Goal: Task Accomplishment & Management: Manage account settings

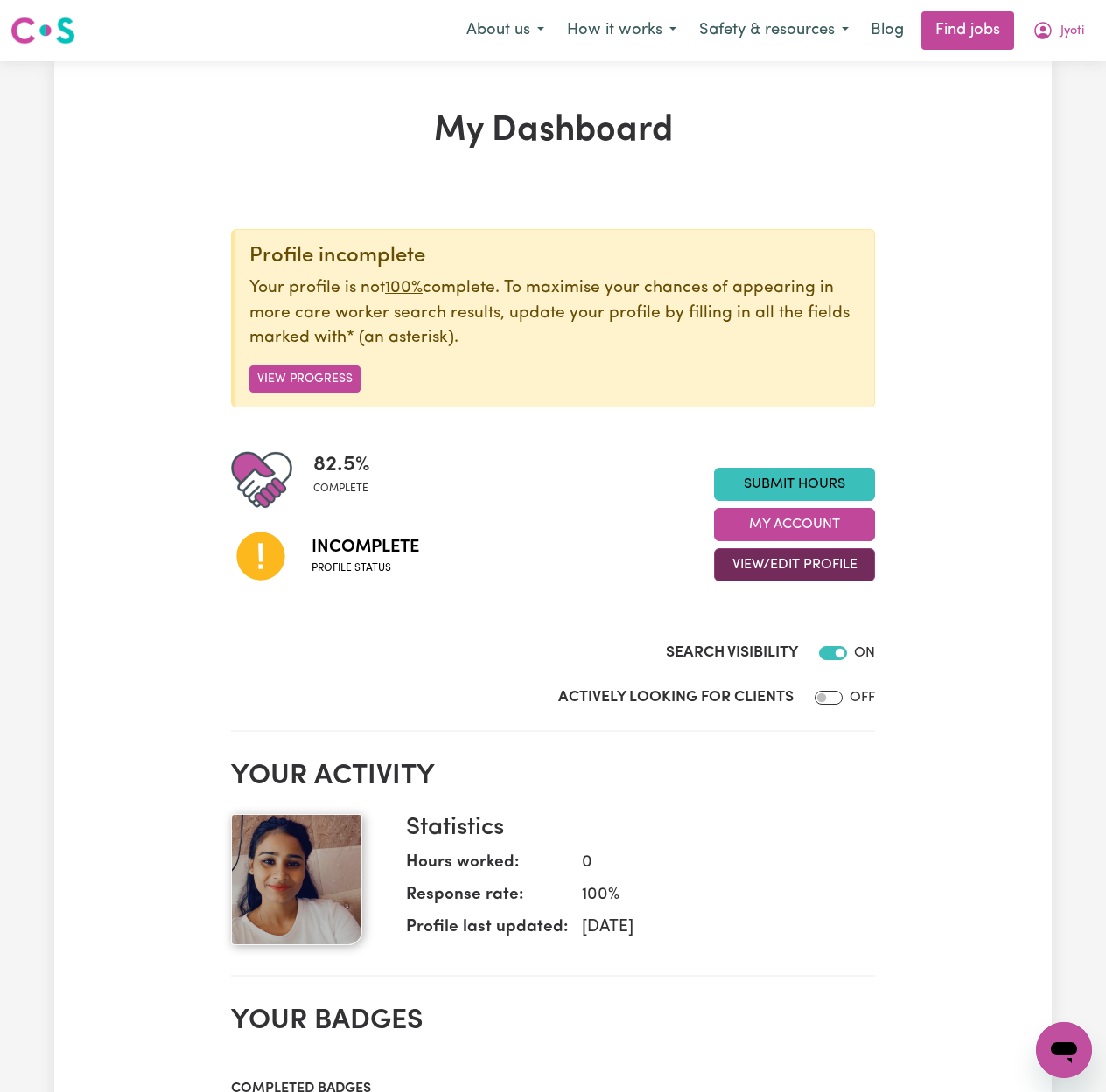
click at [761, 582] on button "View/Edit Profile" at bounding box center [794, 565] width 161 height 33
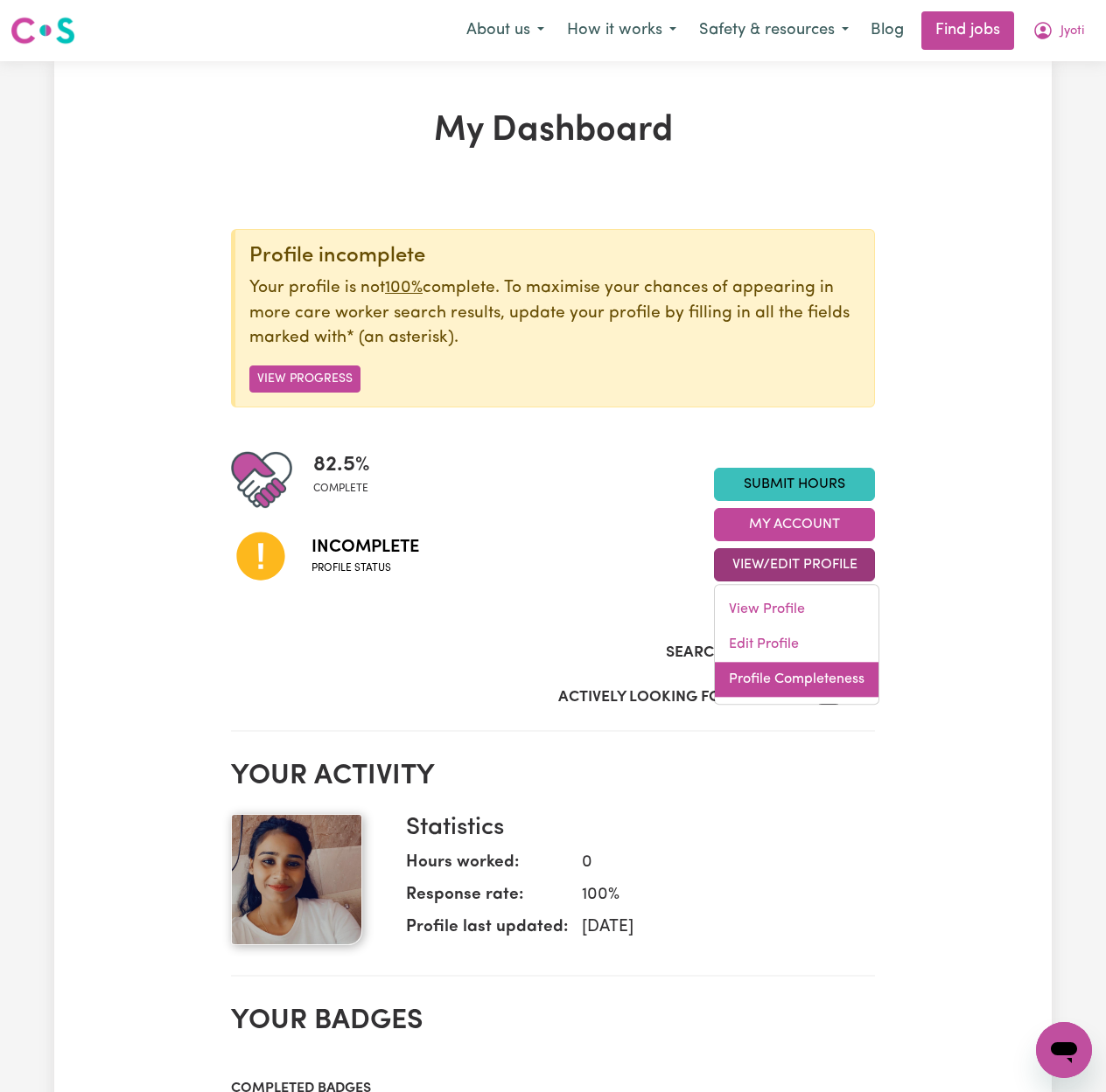
click at [757, 680] on link "Profile Completeness" at bounding box center [797, 680] width 163 height 35
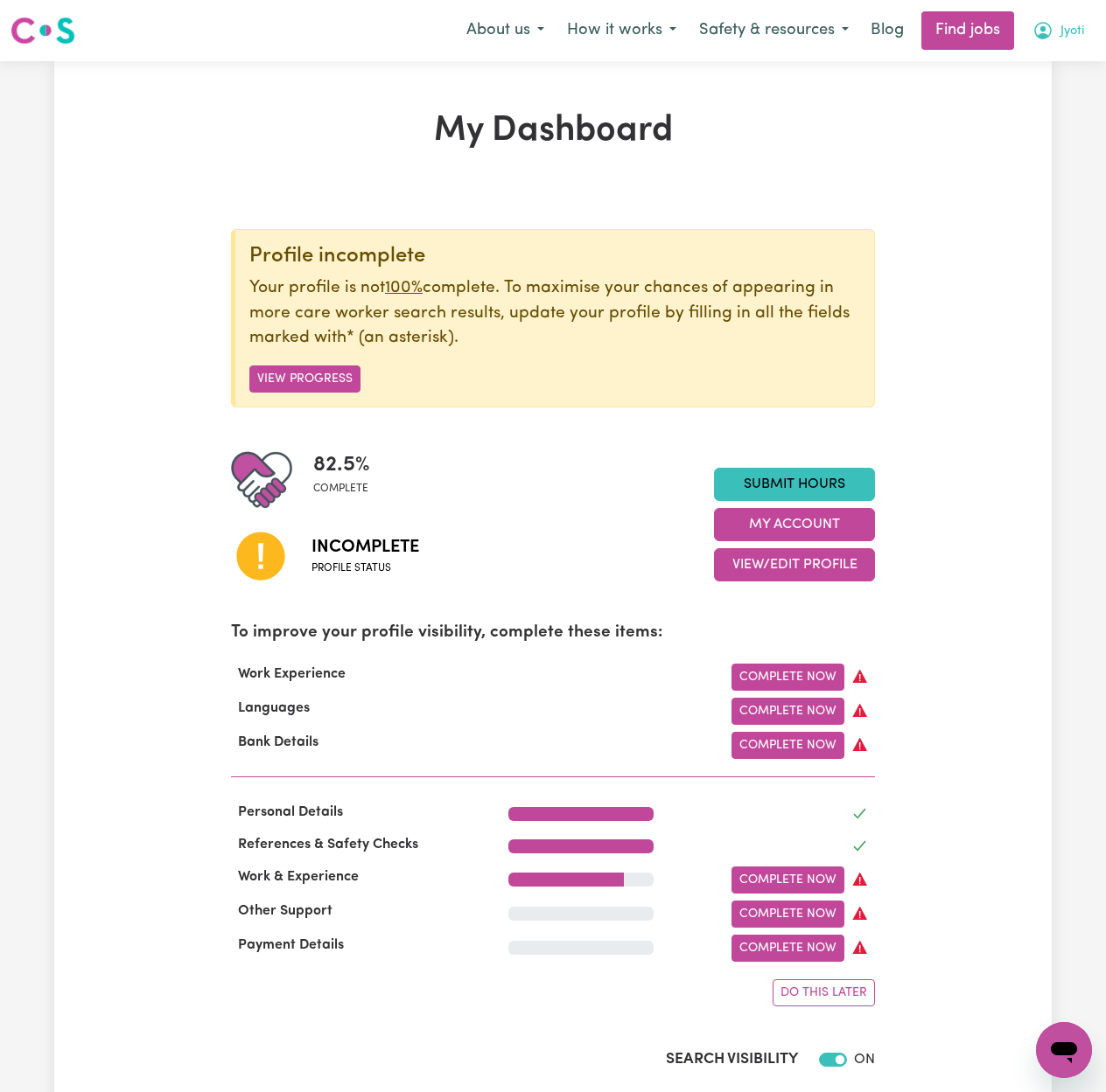
click at [1062, 46] on button "Jyoti" at bounding box center [1059, 30] width 75 height 36
click at [1054, 137] on link "Logout" at bounding box center [1025, 134] width 138 height 33
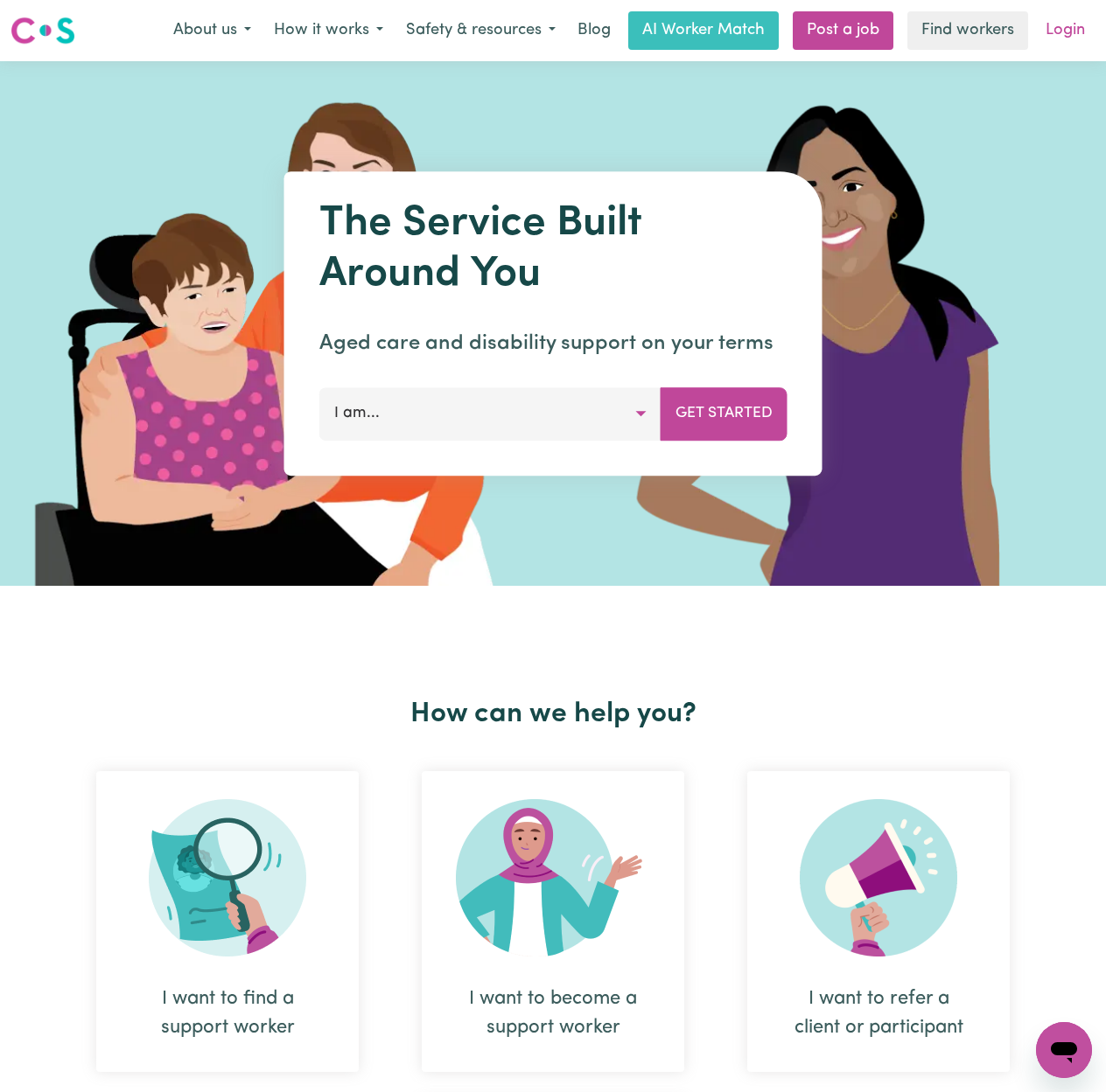
click at [1078, 28] on link "Login" at bounding box center [1065, 31] width 60 height 38
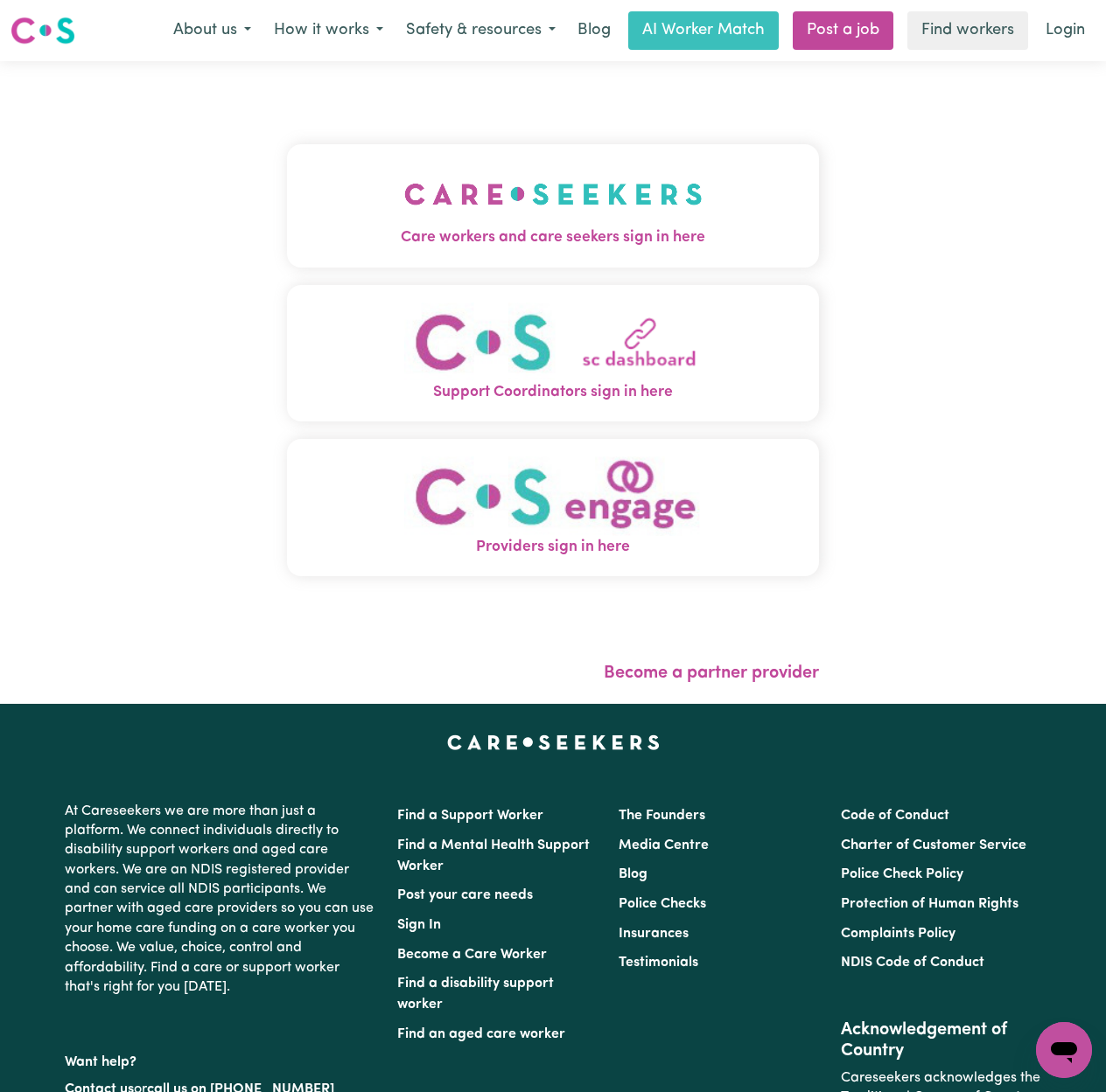
click at [333, 159] on button "Care workers and care seekers sign in here" at bounding box center [553, 206] width 532 height 122
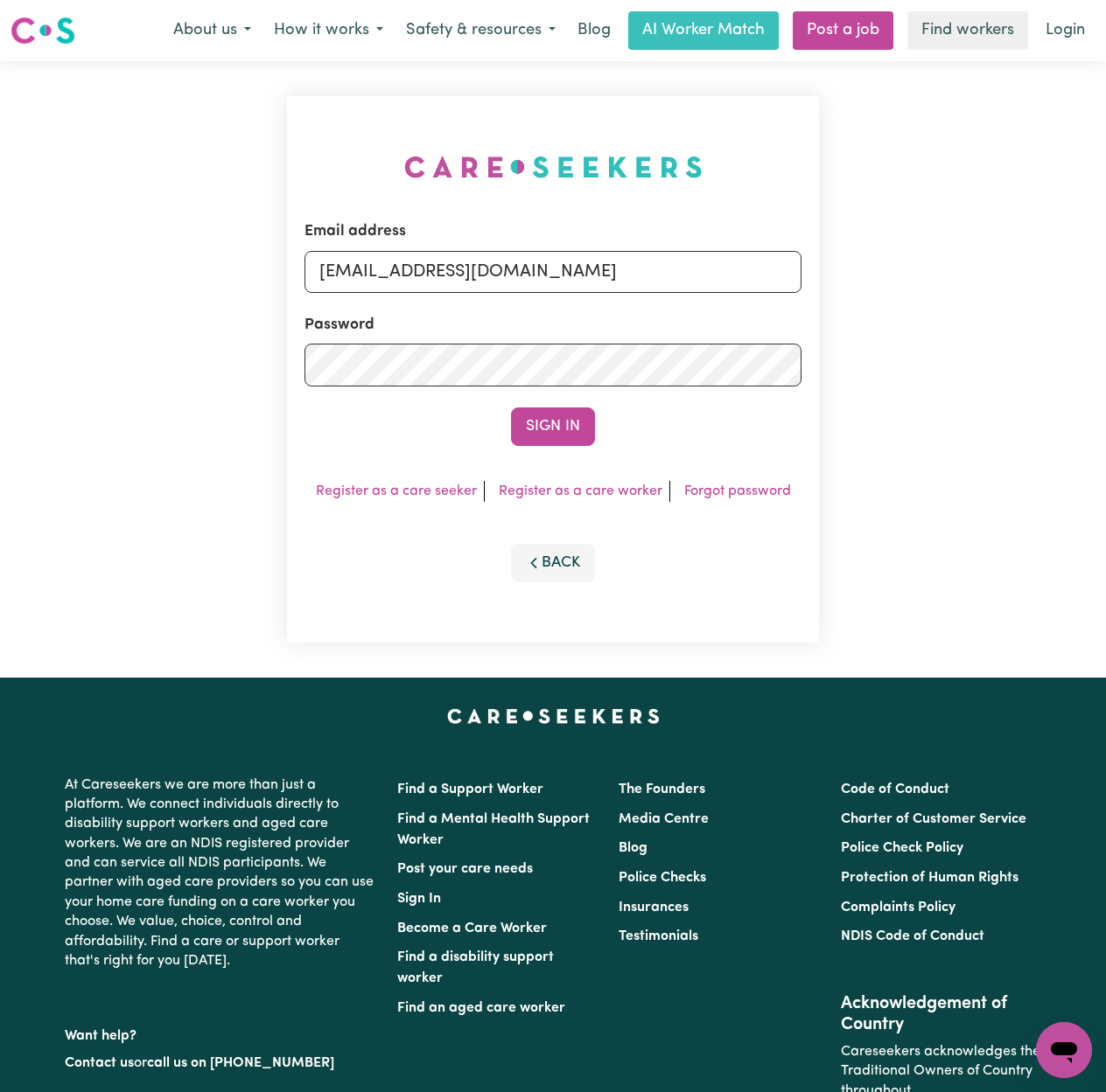
click at [393, 295] on div "Email address onboardingcs@careseekers.com.au Password Sign In Register as a ca…" at bounding box center [553, 369] width 532 height 546
click at [434, 284] on input "onboardingcs@careseekers.com.au" at bounding box center [553, 272] width 497 height 42
drag, startPoint x: 408, startPoint y: 266, endPoint x: 874, endPoint y: 282, distance: 466.3
click at [873, 281] on div "Email address Superuser~jakedworkin@hotmail.com Password Sign In Register as a …" at bounding box center [553, 369] width 1106 height 616
type input "Superuser~morgancampbellh@outlook.com"
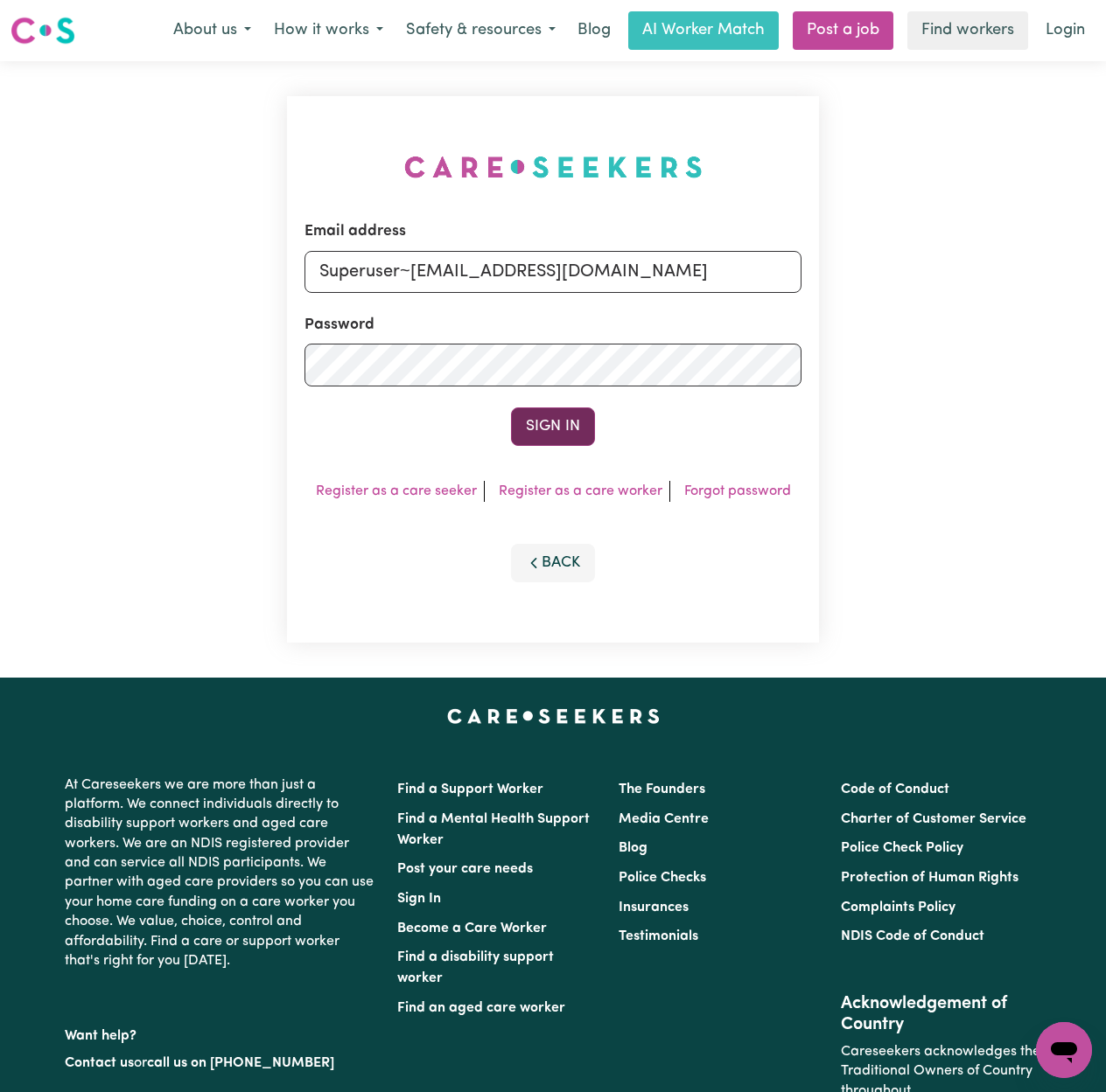
click at [565, 410] on button "Sign In" at bounding box center [553, 426] width 84 height 38
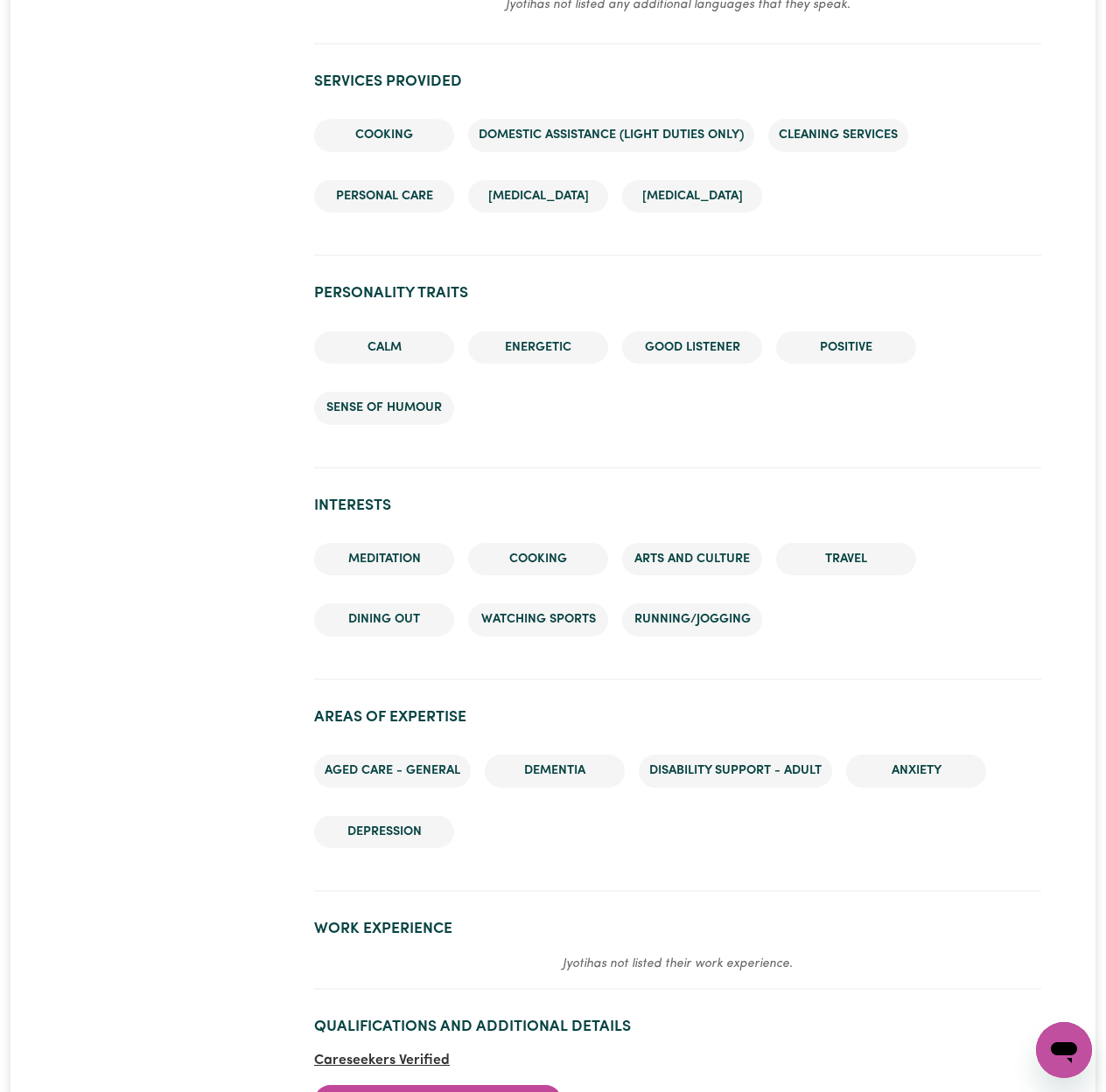
scroll to position [2099, 0]
